Goal: Find specific page/section: Find specific page/section

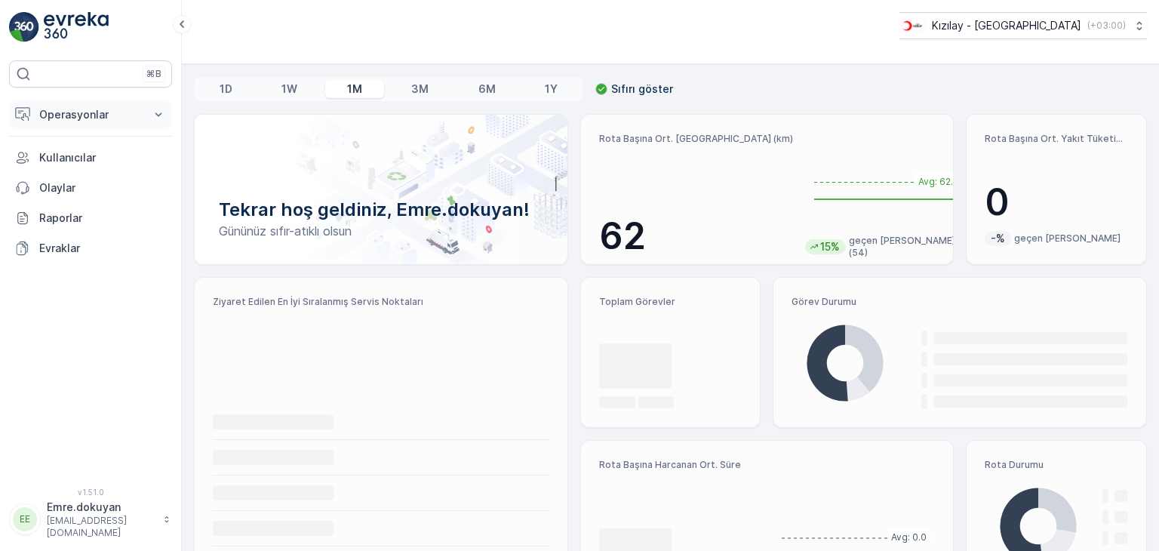
click at [74, 112] on p "Operasyonlar" at bounding box center [90, 114] width 103 height 15
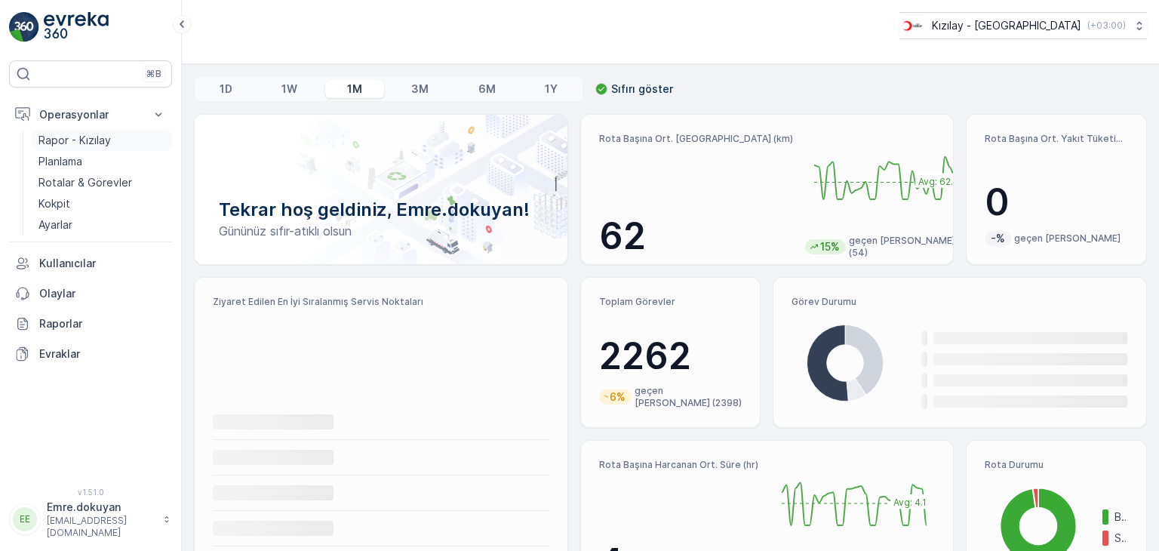
click at [97, 137] on p "Rapor - Kızılay" at bounding box center [74, 140] width 72 height 15
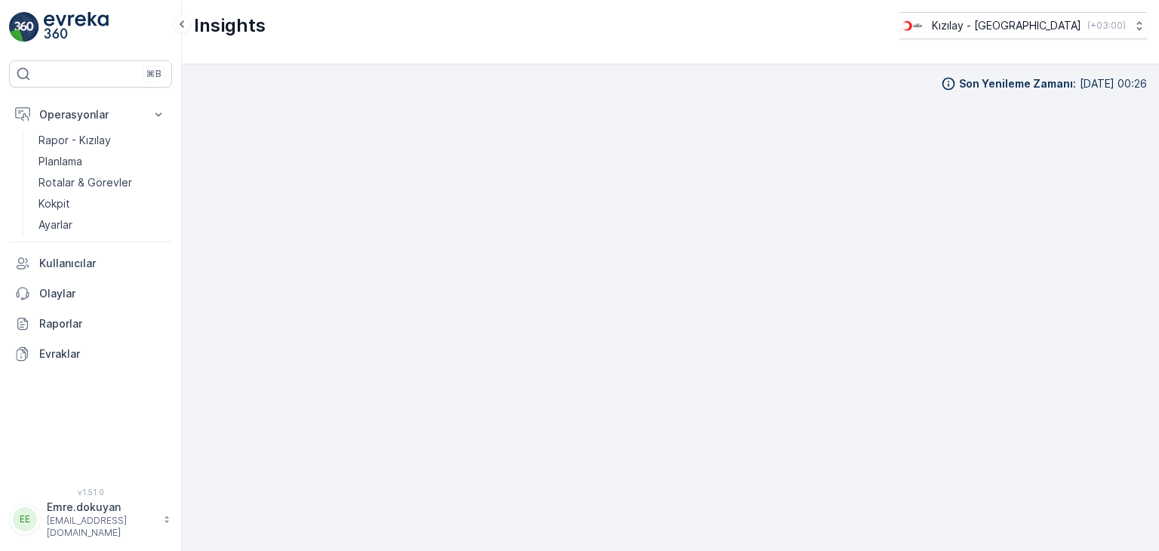
scroll to position [13, 0]
click at [53, 205] on p "Kokpit" at bounding box center [54, 203] width 32 height 15
